Goal: Transaction & Acquisition: Book appointment/travel/reservation

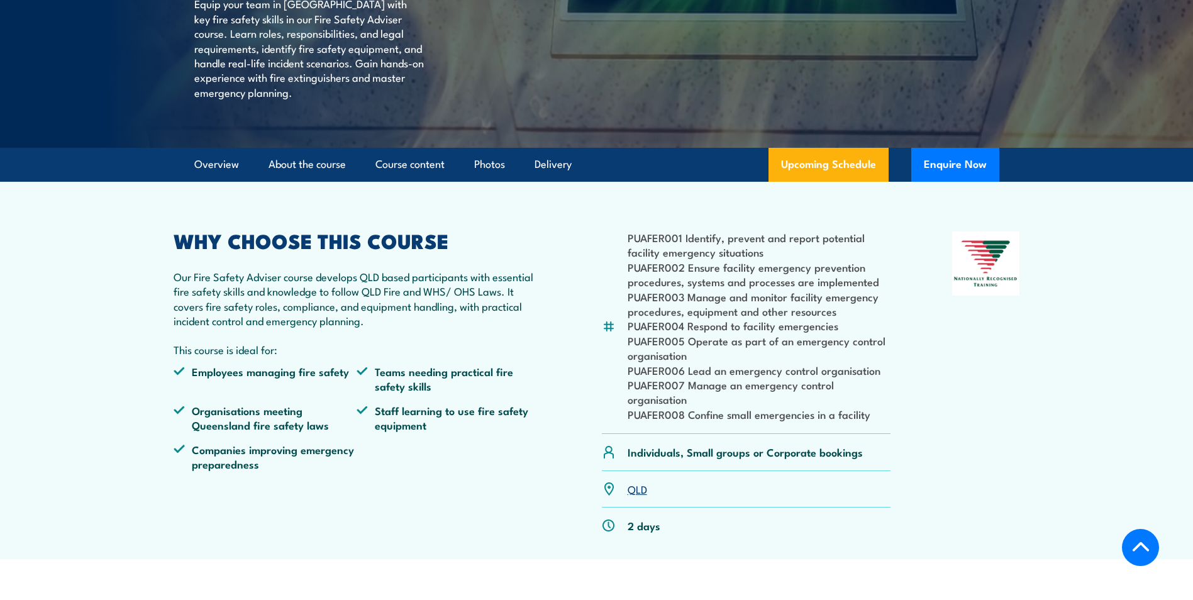
scroll to position [251, 0]
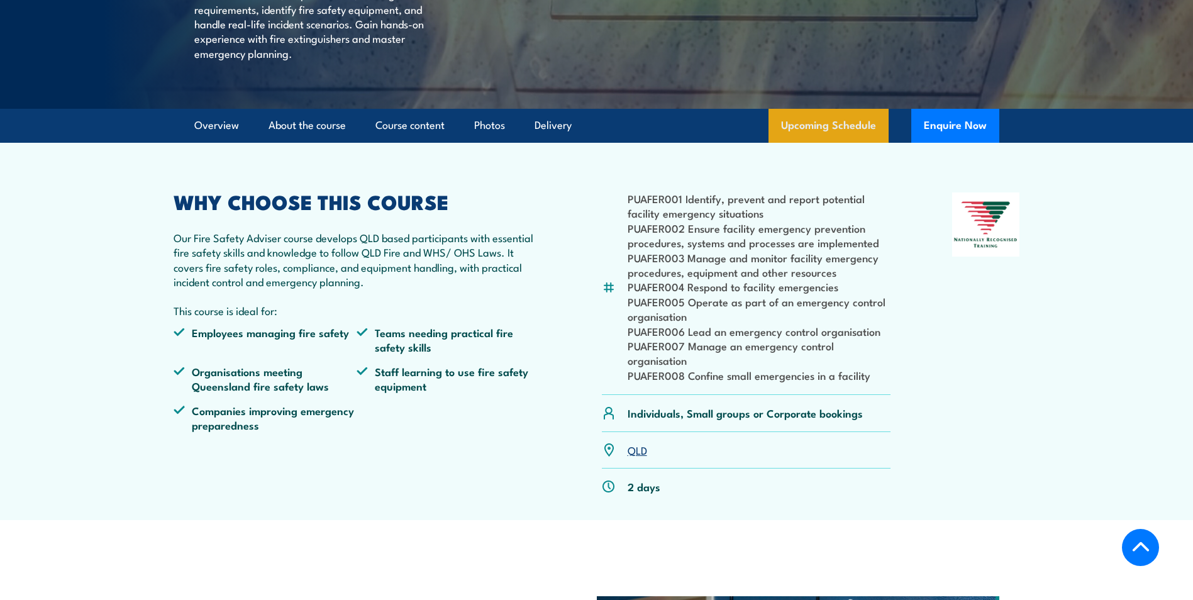
click at [807, 143] on link "Upcoming Schedule" at bounding box center [828, 126] width 120 height 34
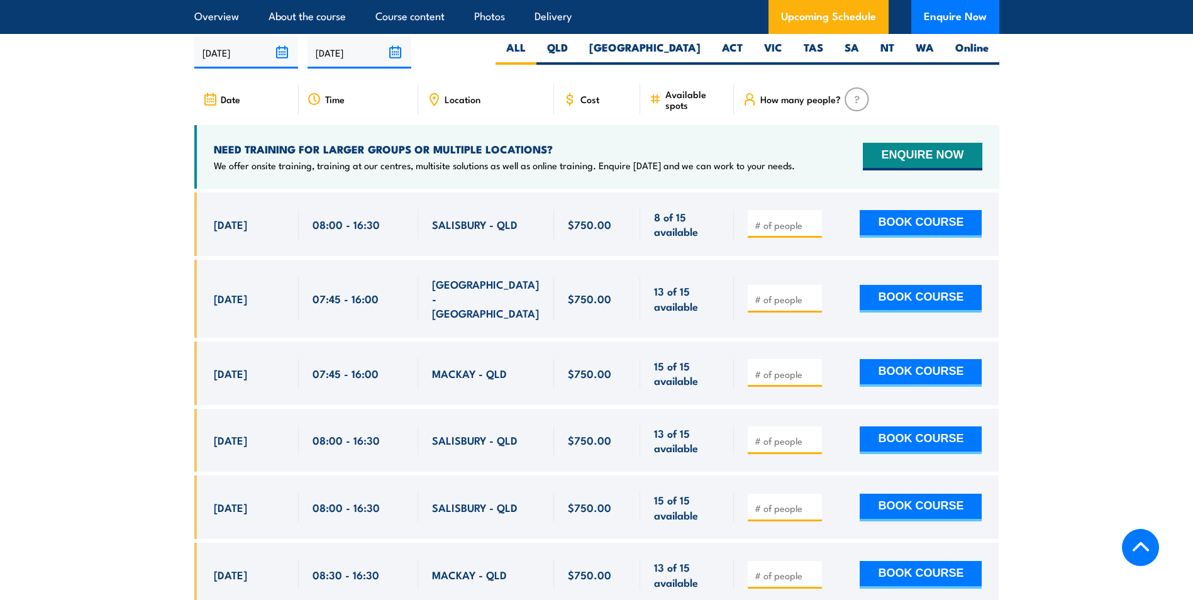
scroll to position [2057, 0]
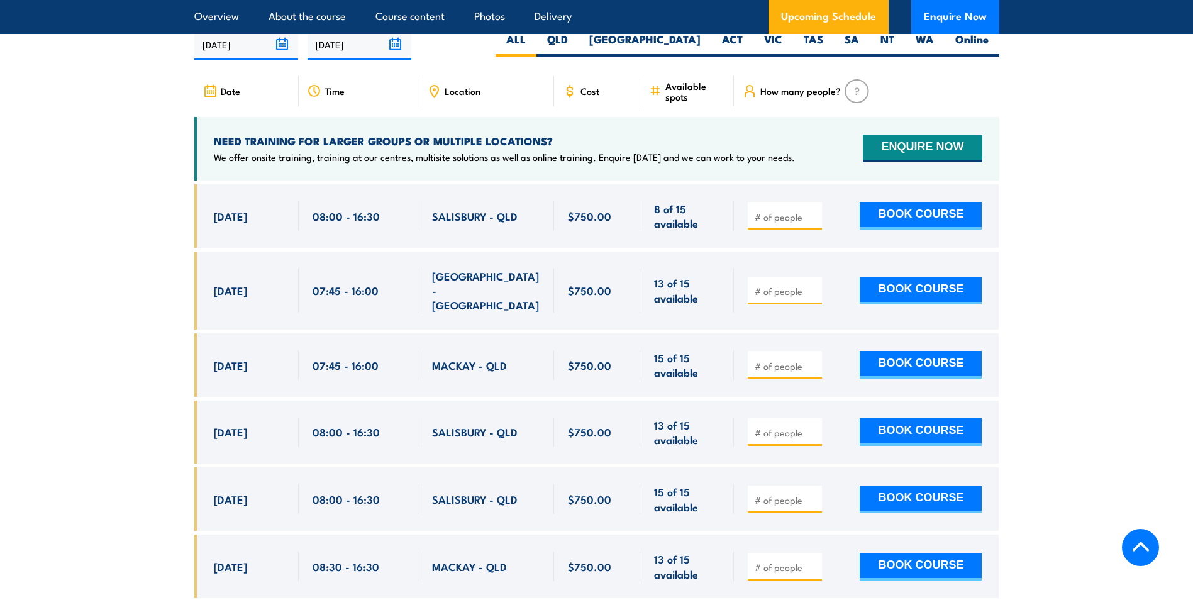
click at [457, 96] on span "Location" at bounding box center [462, 90] width 36 height 11
drag, startPoint x: 920, startPoint y: 226, endPoint x: 975, endPoint y: 233, distance: 55.7
click at [925, 224] on button "BOOK COURSE" at bounding box center [920, 216] width 122 height 28
type input "1"
click at [812, 223] on input "1" at bounding box center [785, 217] width 63 height 13
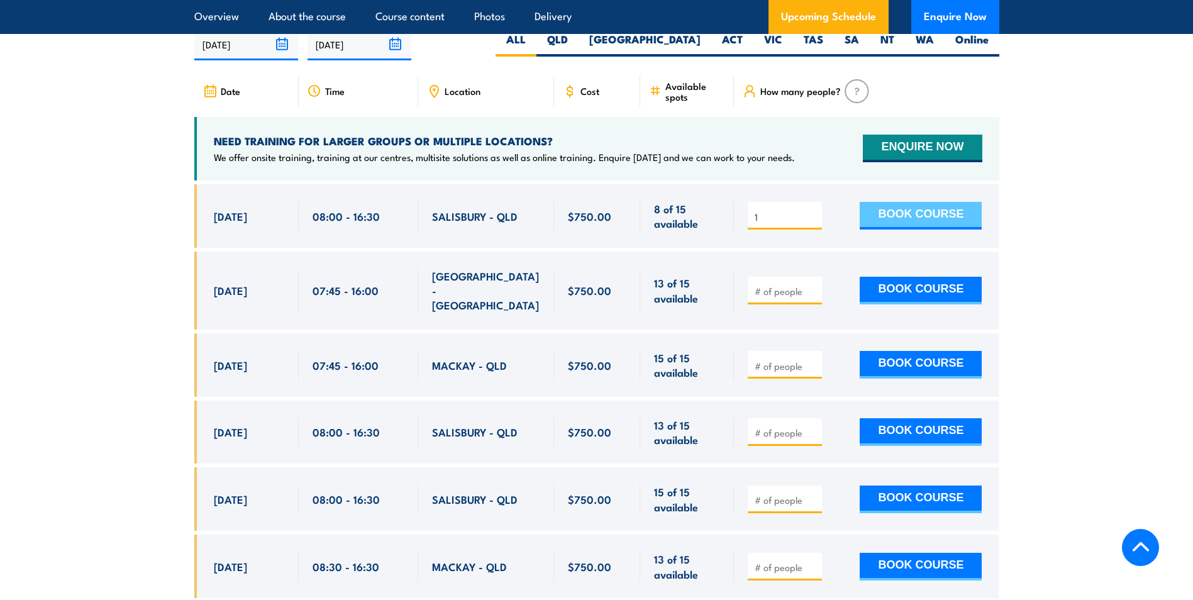
click at [934, 225] on button "BOOK COURSE" at bounding box center [920, 216] width 122 height 28
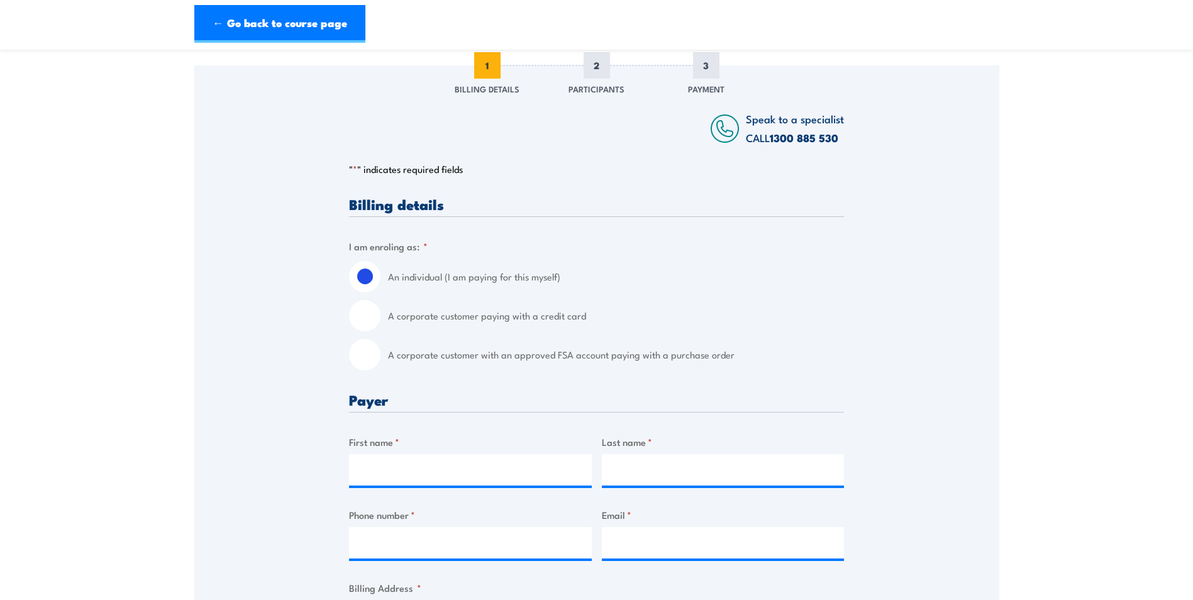
scroll to position [189, 0]
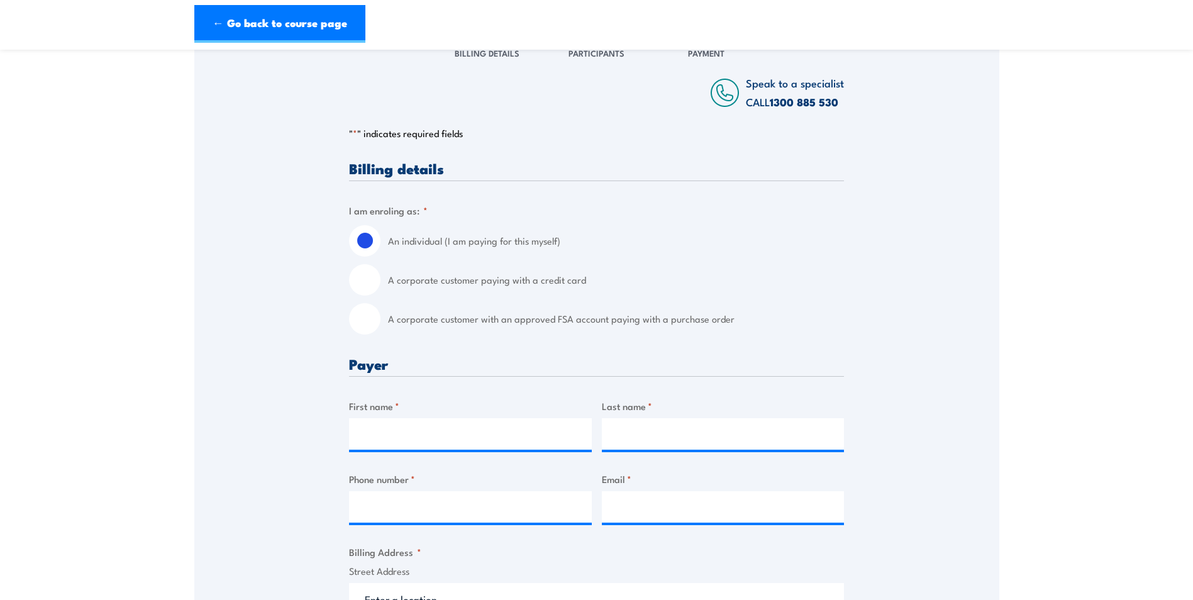
click at [367, 321] on input "A corporate customer with an approved FSA account paying with a purchase order" at bounding box center [364, 318] width 31 height 31
radio input "true"
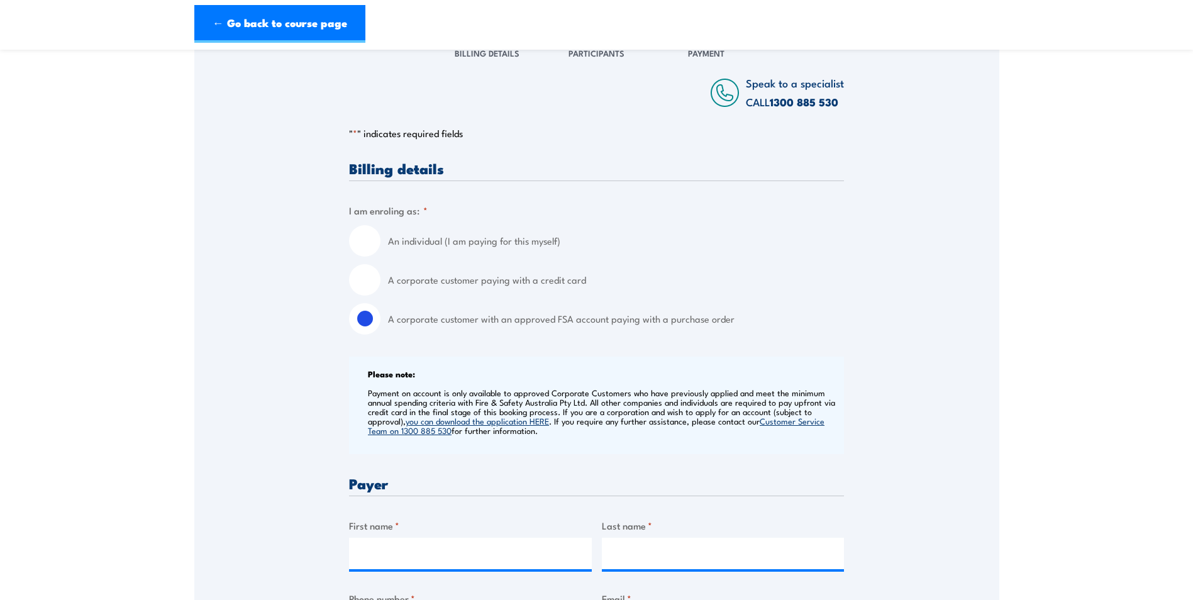
click at [363, 279] on input "A corporate customer paying with a credit card" at bounding box center [364, 279] width 31 height 31
radio input "true"
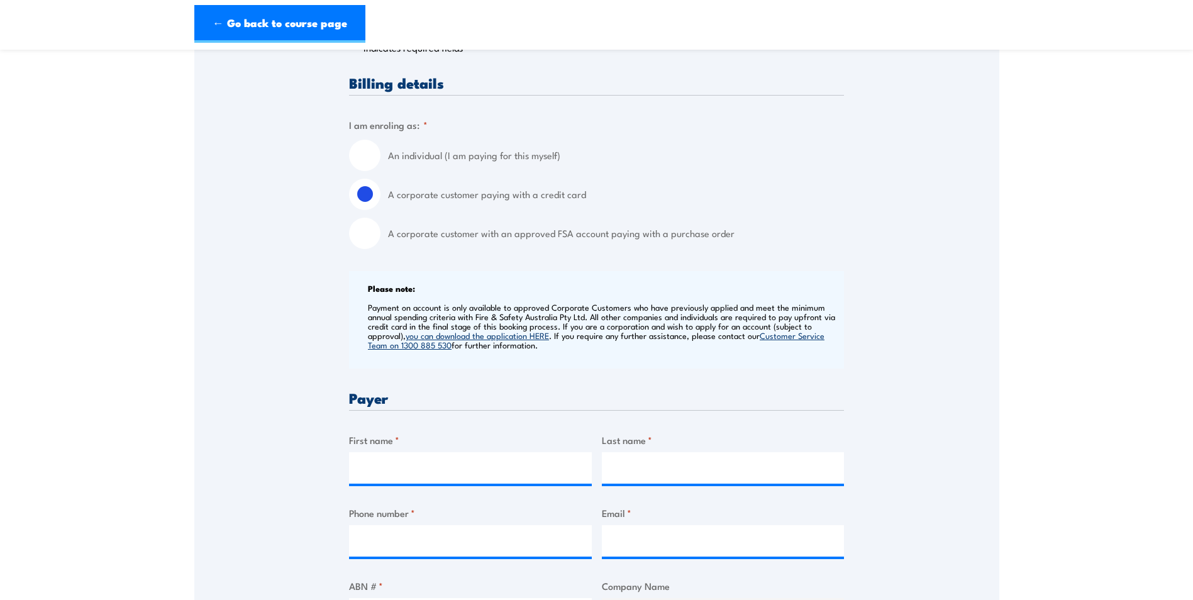
scroll to position [0, 0]
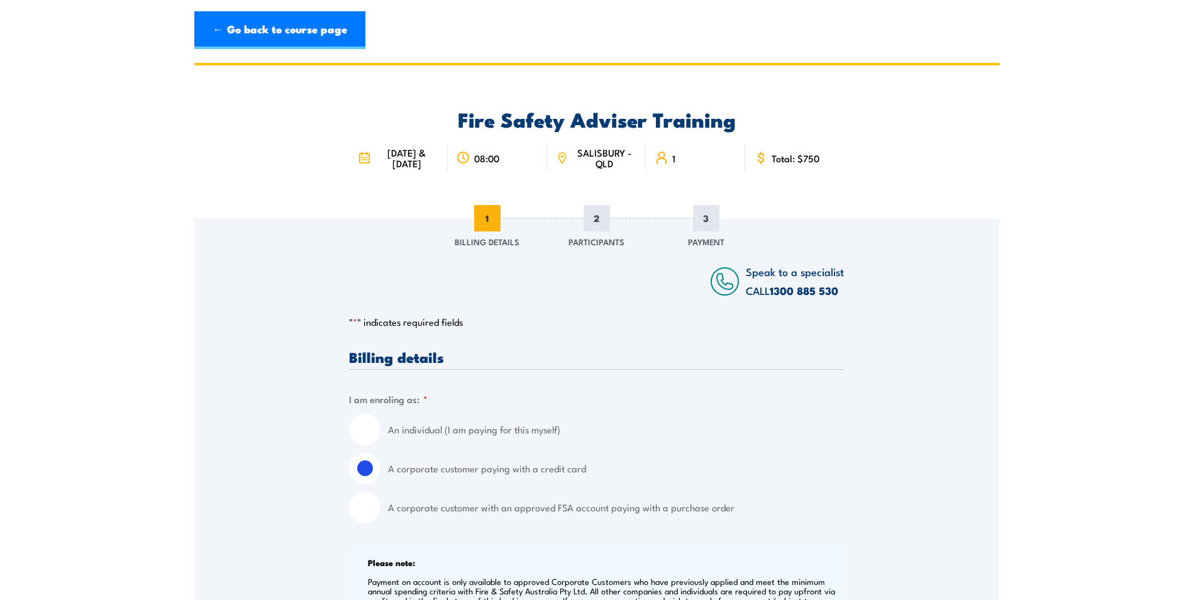
drag, startPoint x: 263, startPoint y: 28, endPoint x: 196, endPoint y: 111, distance: 105.9
click at [263, 28] on link "← Go back to course page" at bounding box center [279, 30] width 171 height 38
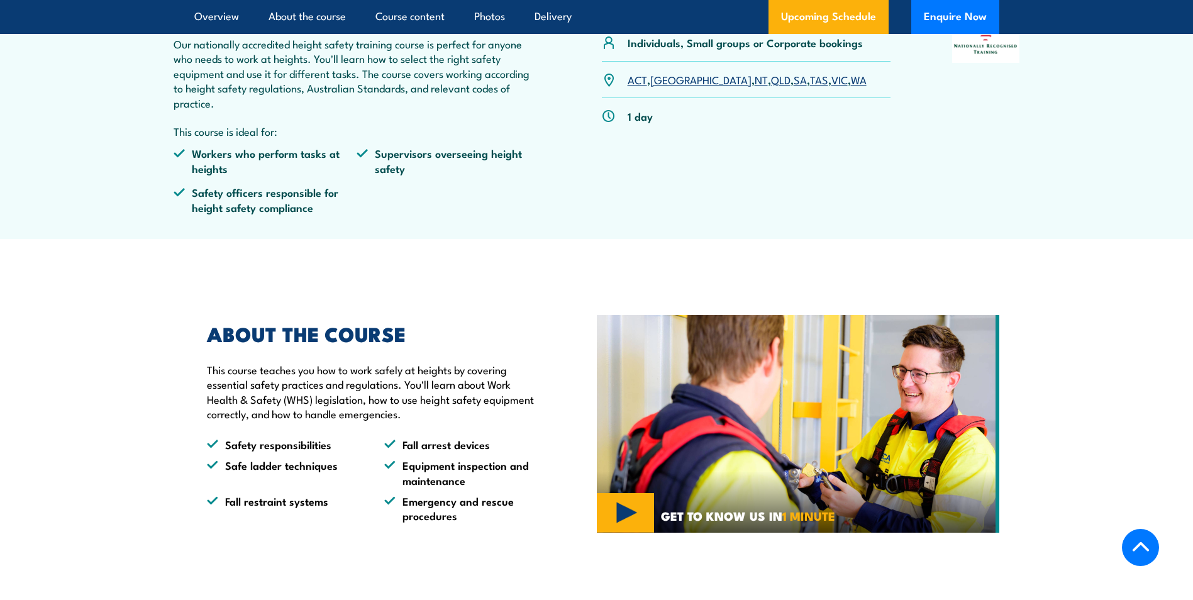
scroll to position [566, 0]
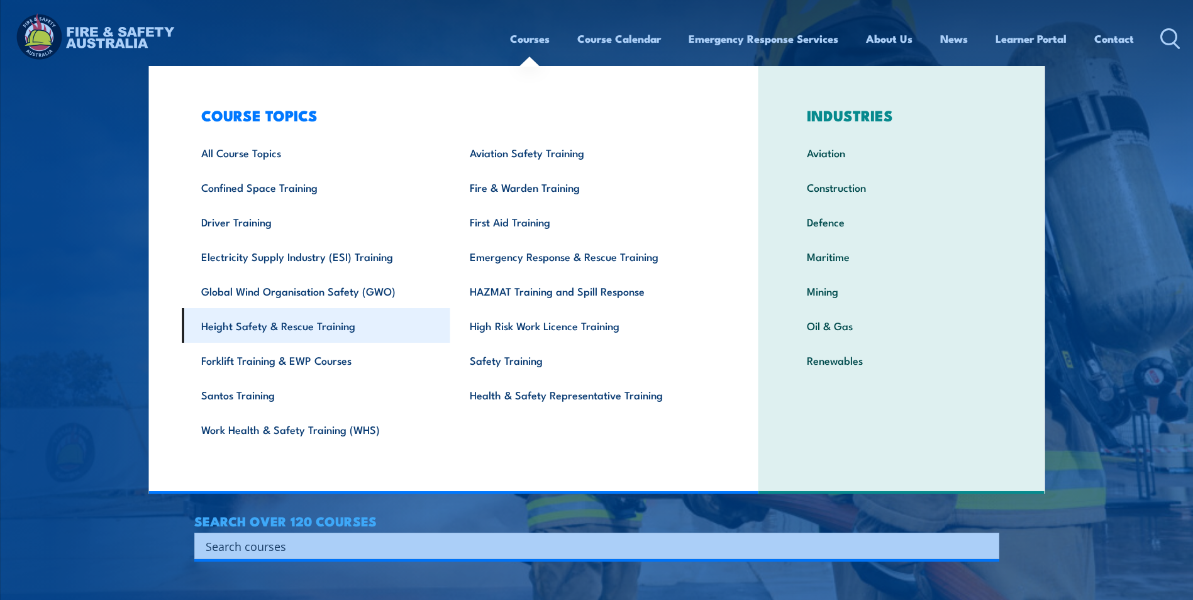
click at [285, 326] on link "Height Safety & Rescue Training" at bounding box center [316, 325] width 268 height 35
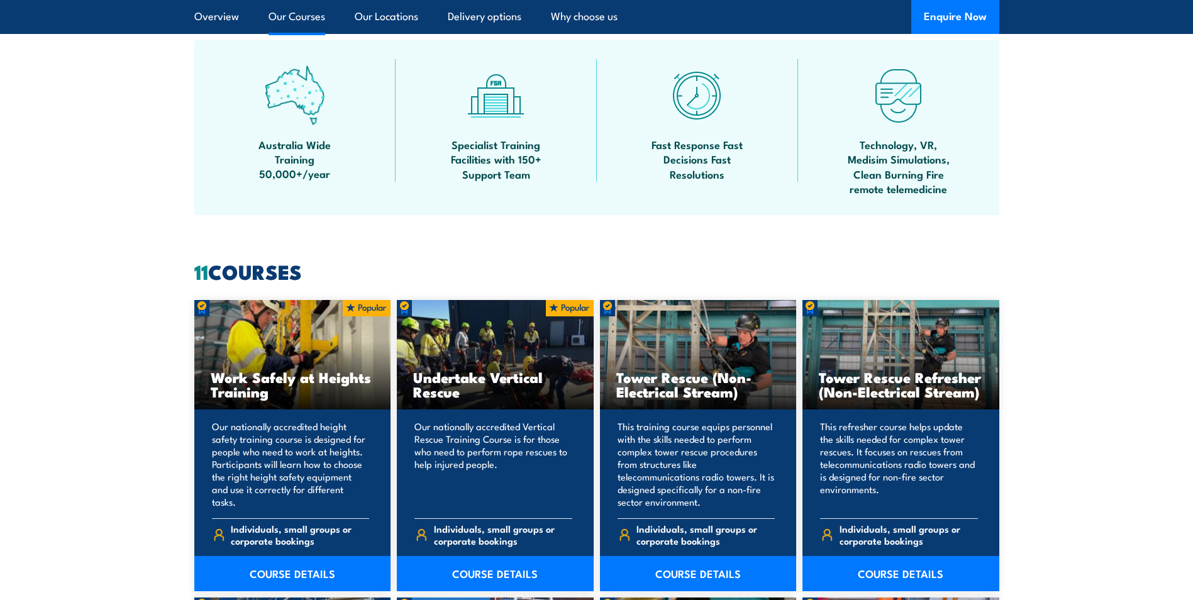
scroll to position [880, 0]
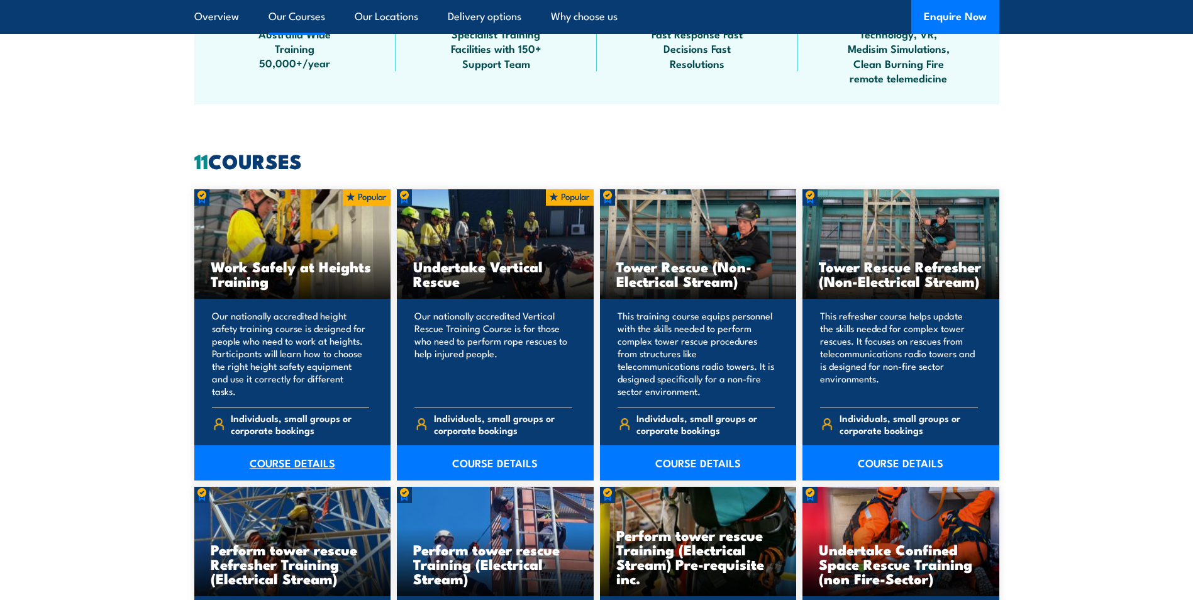
click at [279, 465] on link "COURSE DETAILS" at bounding box center [292, 462] width 197 height 35
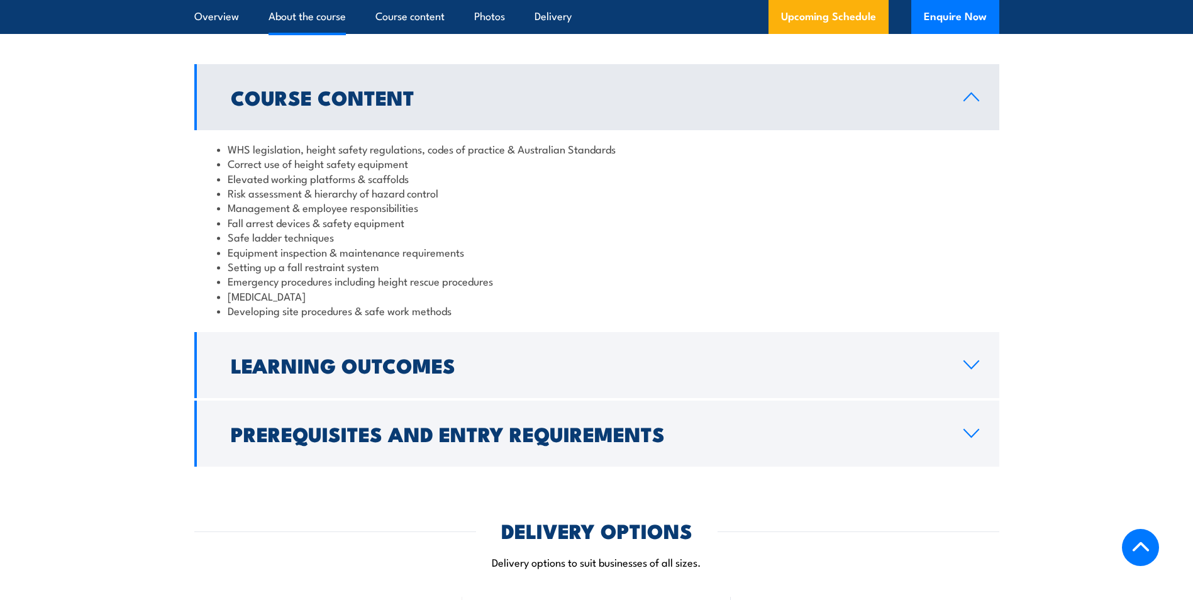
scroll to position [1006, 0]
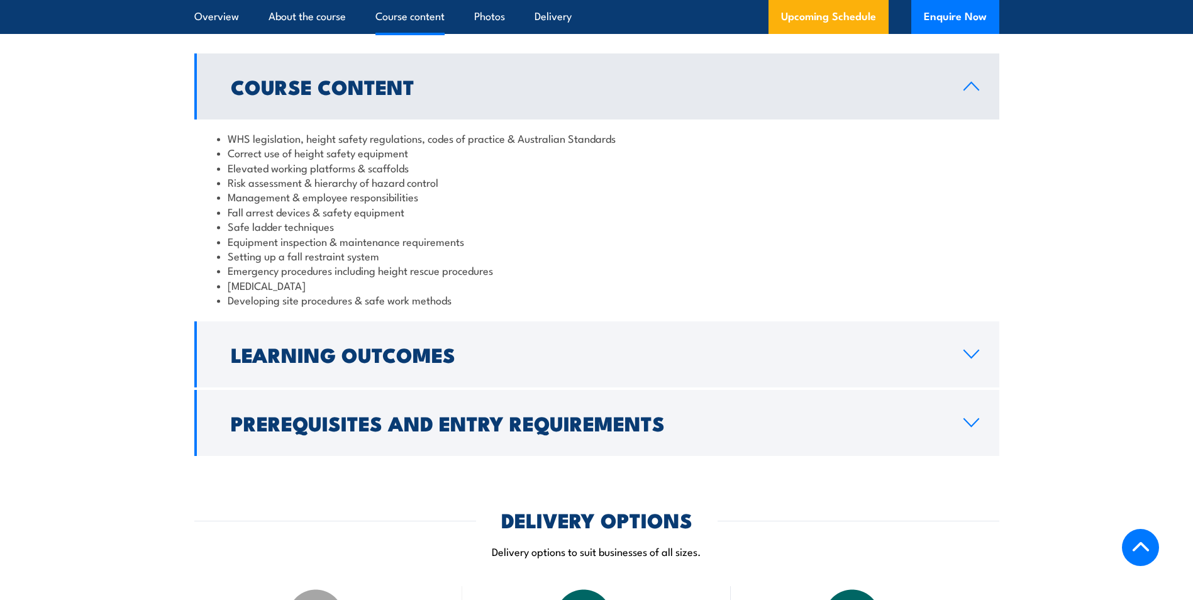
click at [971, 84] on icon at bounding box center [970, 86] width 17 height 10
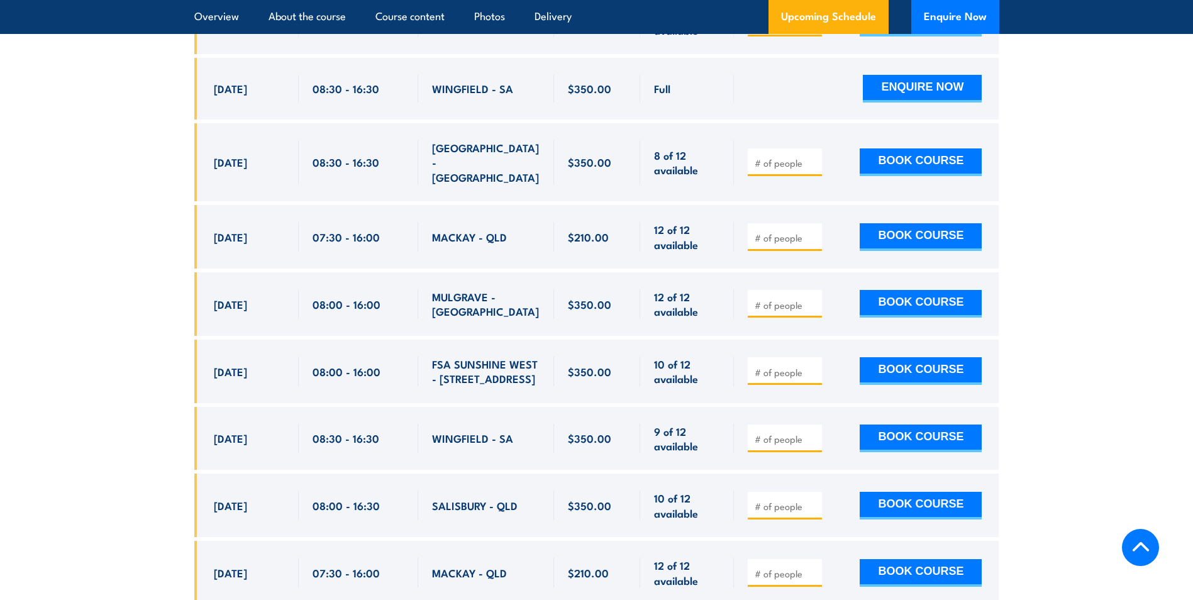
scroll to position [2326, 0]
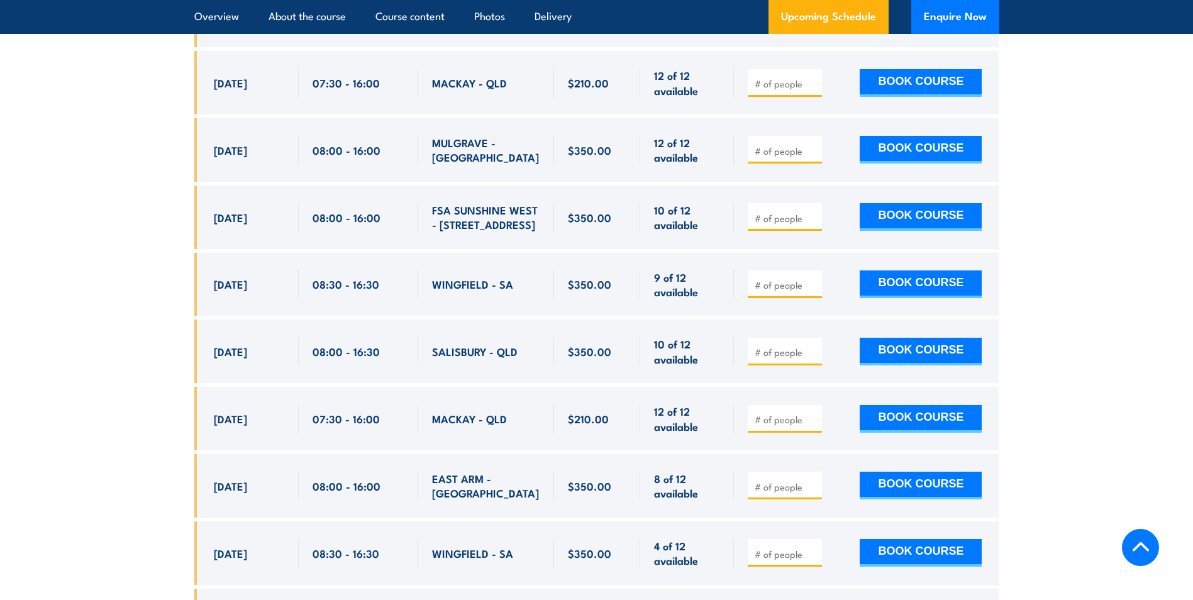
click at [467, 344] on span "SALISBURY - QLD" at bounding box center [474, 351] width 85 height 14
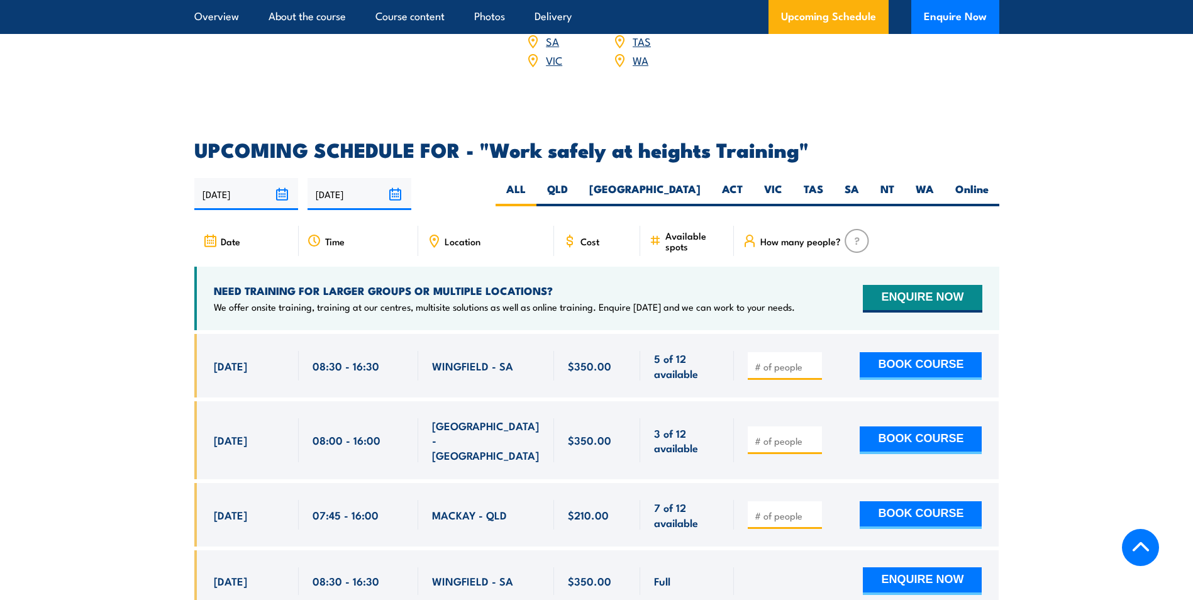
scroll to position [1572, 0]
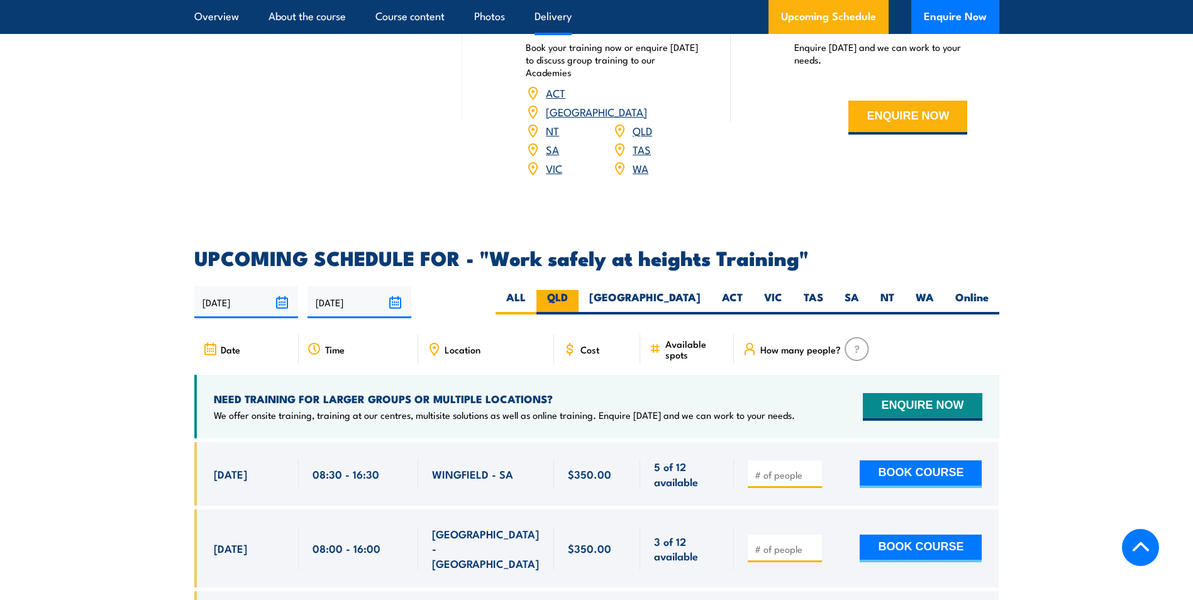
click at [578, 290] on label "QLD" at bounding box center [557, 302] width 42 height 25
click at [576, 290] on input "QLD" at bounding box center [572, 294] width 8 height 8
radio input "true"
